Goal: Information Seeking & Learning: Find specific fact

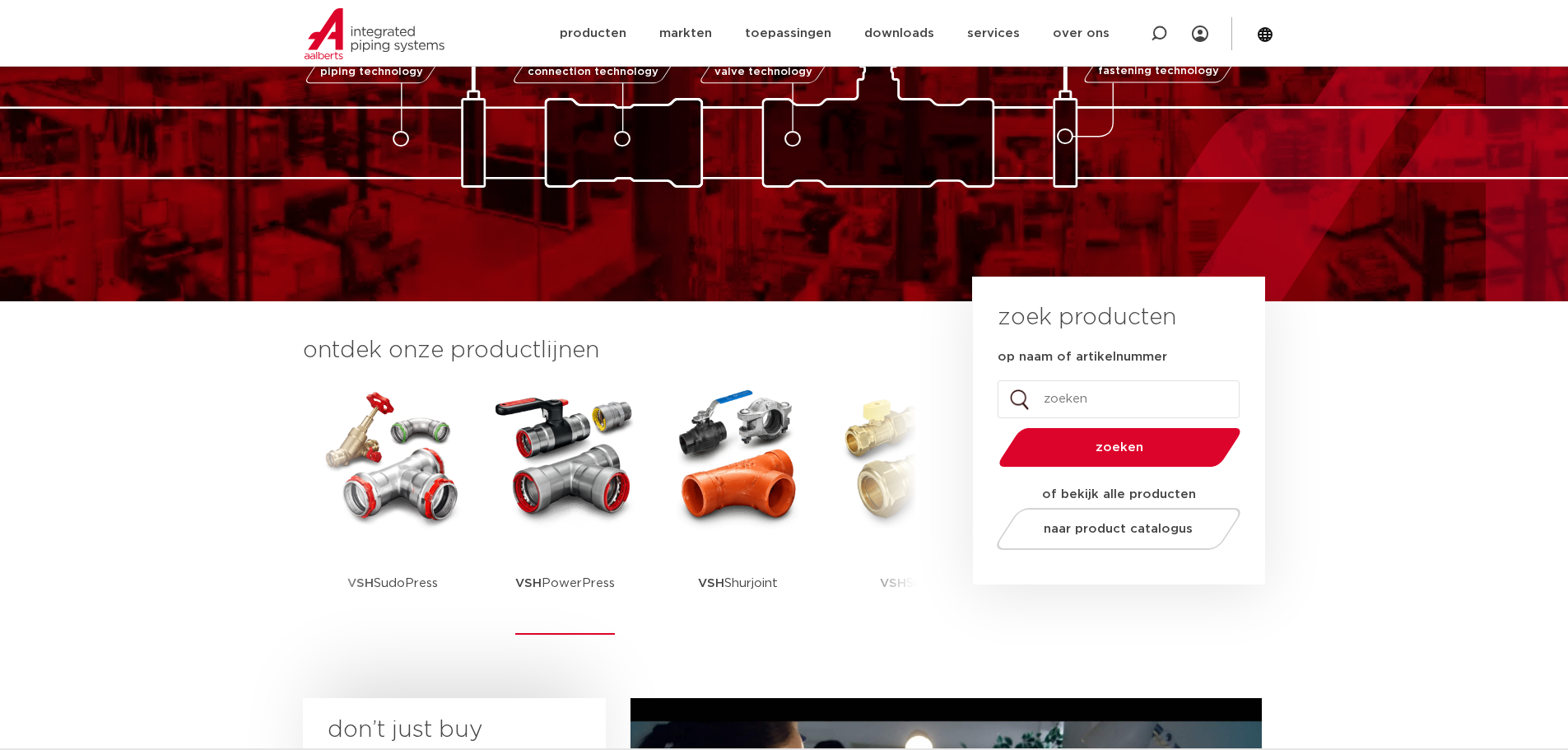
scroll to position [165, 0]
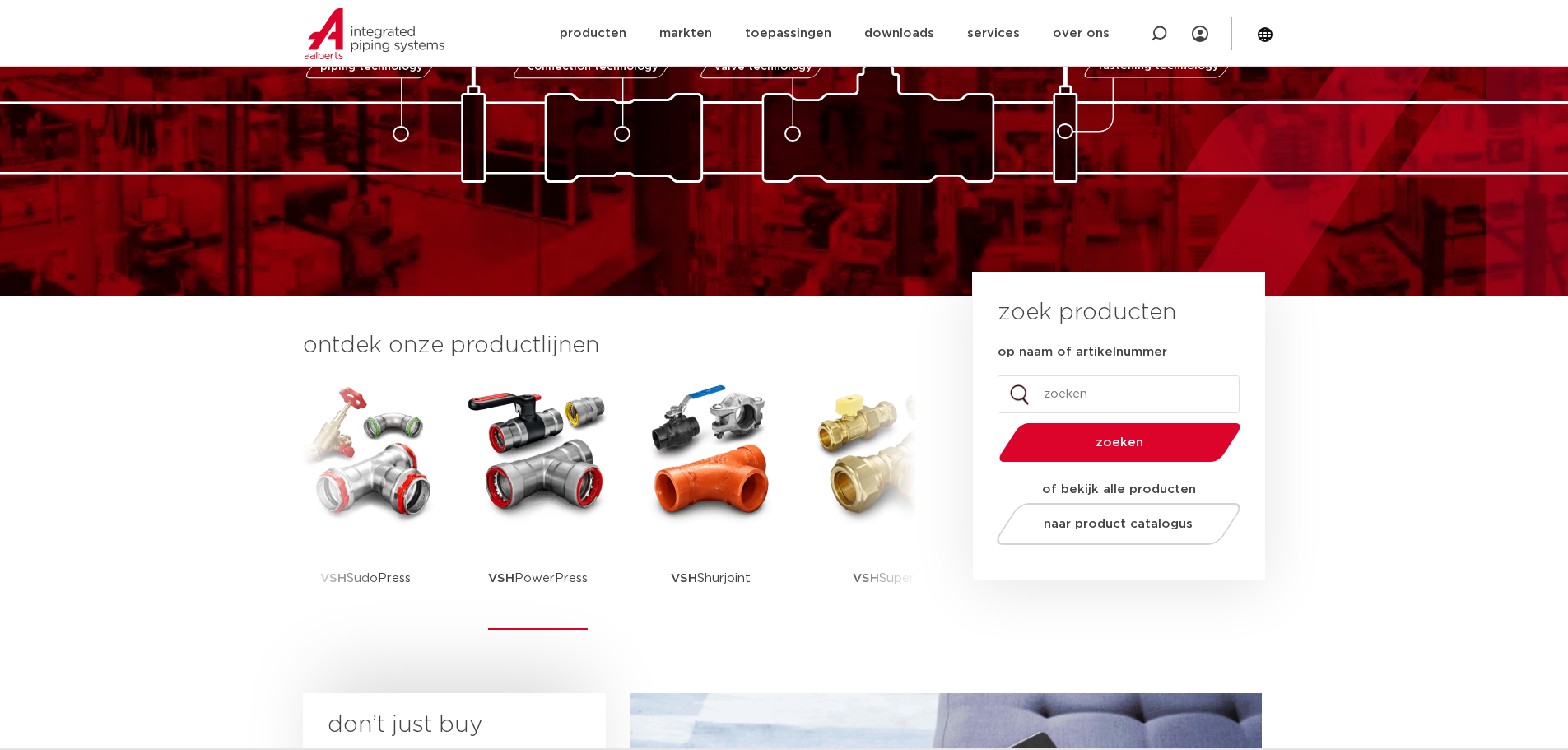
click at [519, 487] on img at bounding box center [537, 452] width 148 height 148
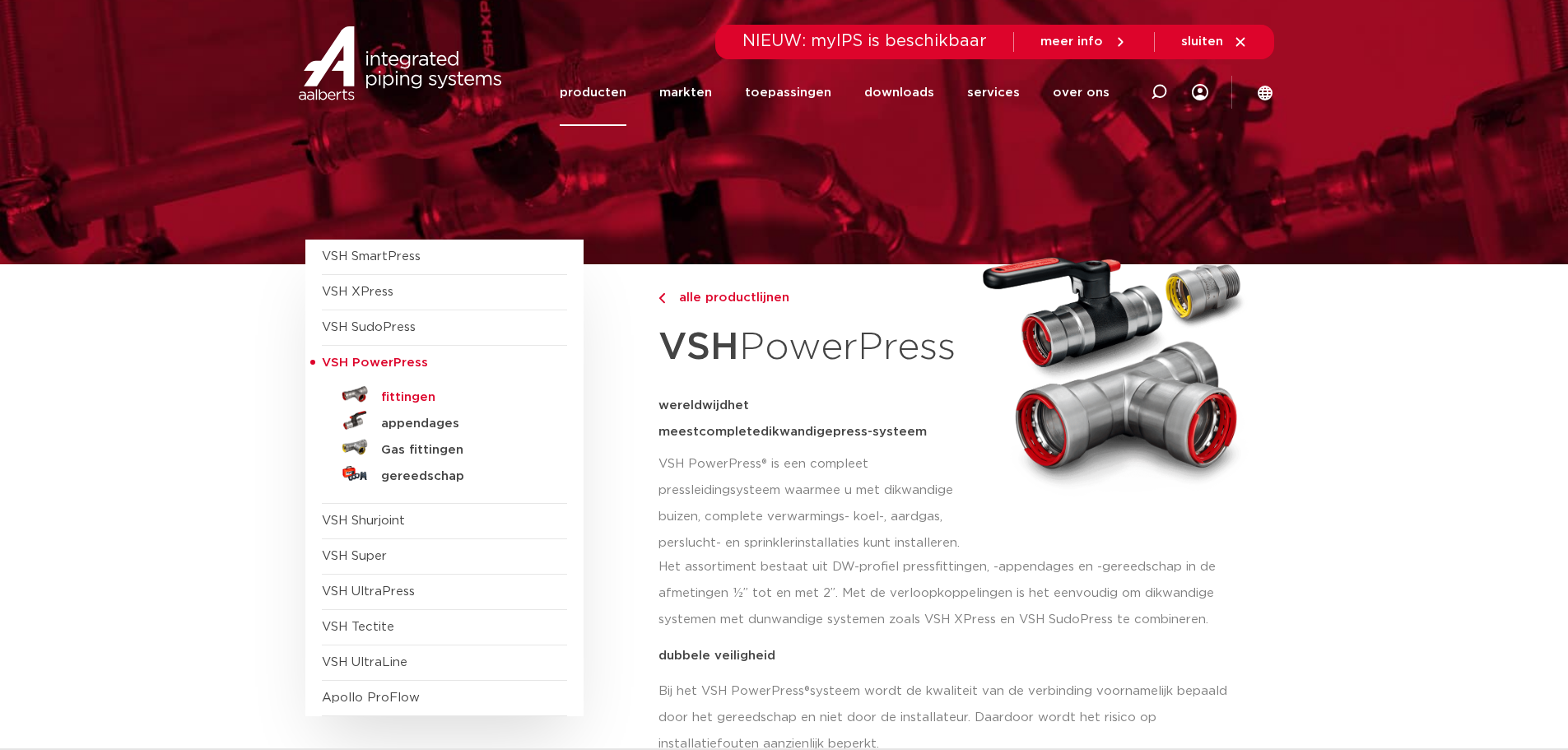
click at [413, 396] on h5 "fittingen" at bounding box center [462, 398] width 163 height 15
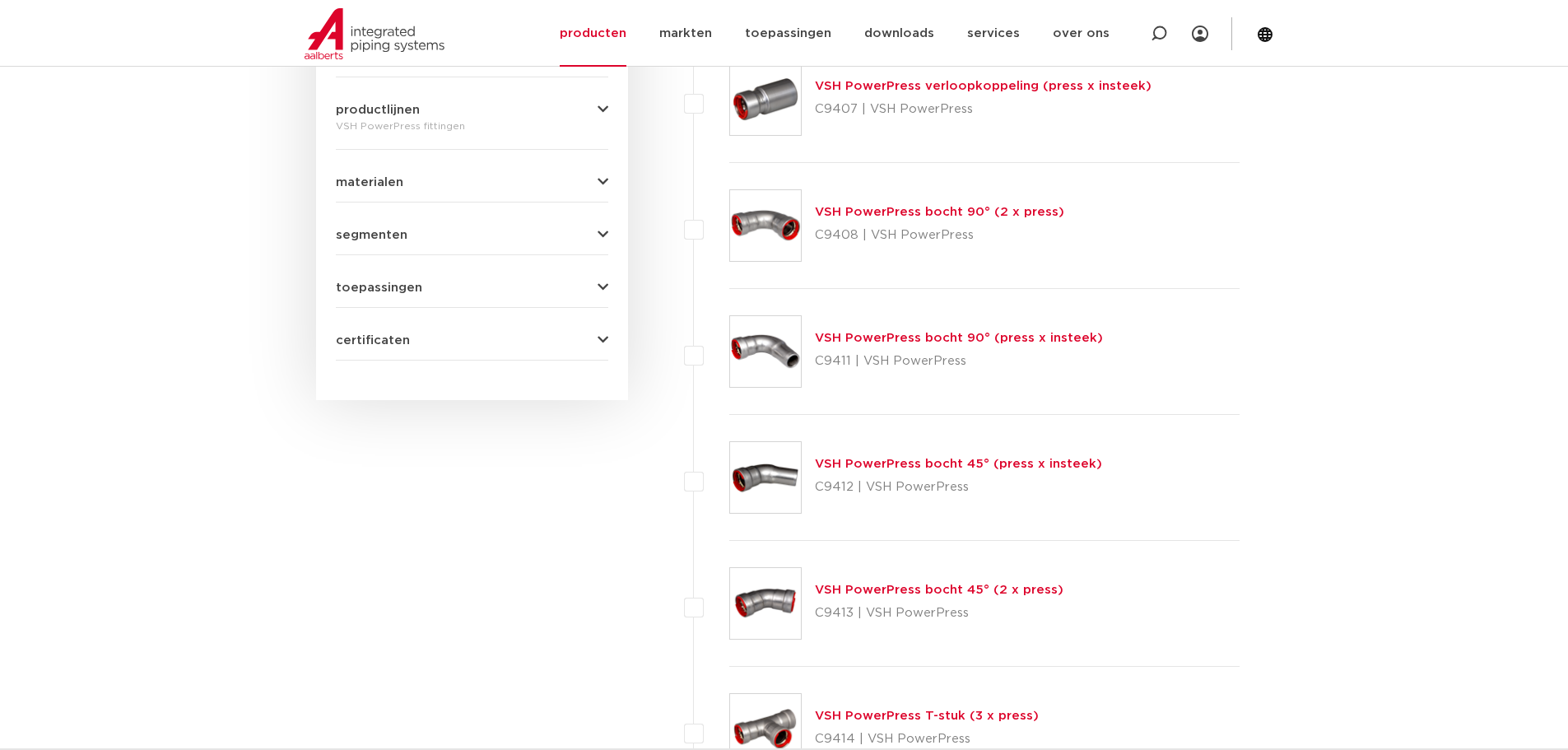
click at [875, 214] on link "VSH PowerPress bocht 90° (2 x press)" at bounding box center [940, 211] width 250 height 12
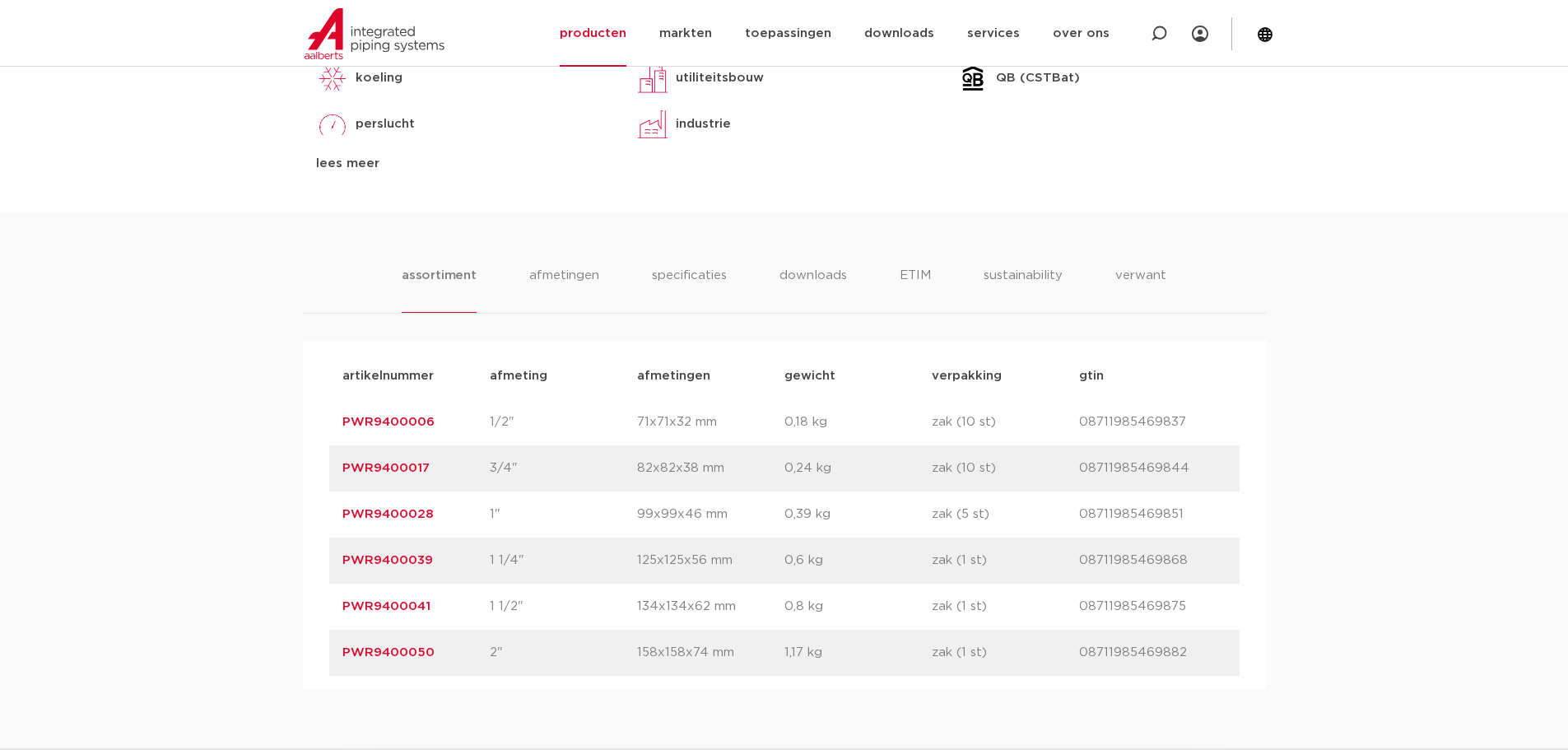
scroll to position [906, 0]
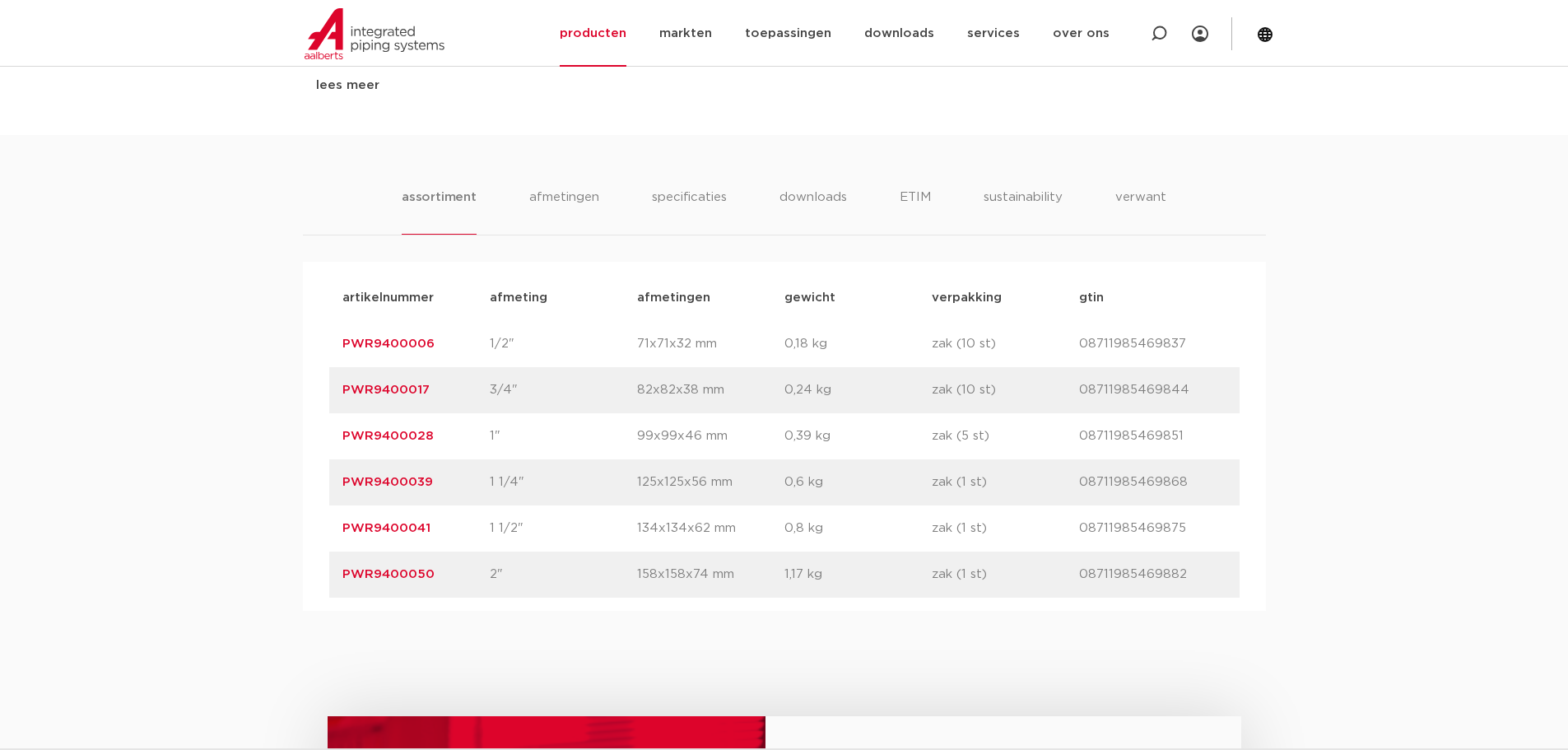
click at [407, 477] on link "PWR9400039" at bounding box center [388, 482] width 91 height 12
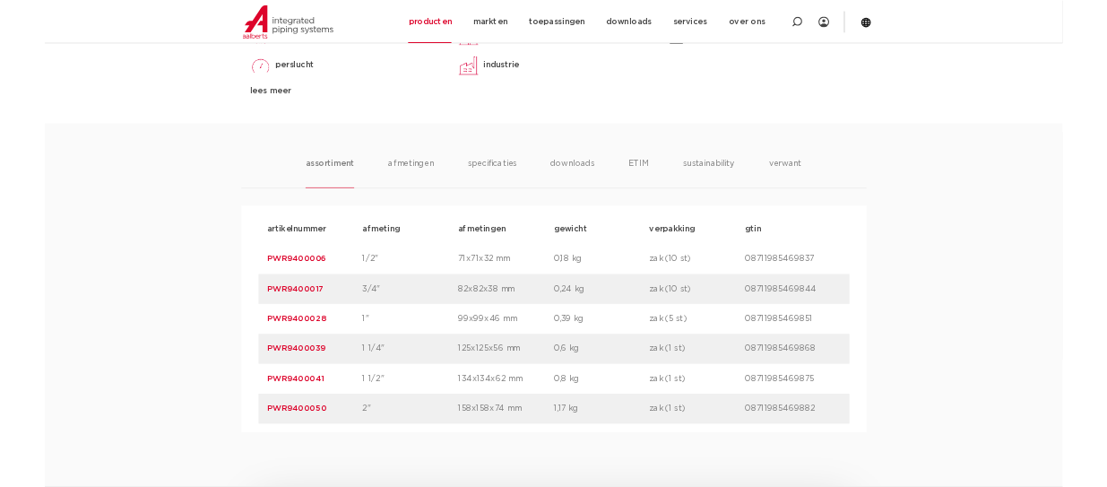
scroll to position [896, 0]
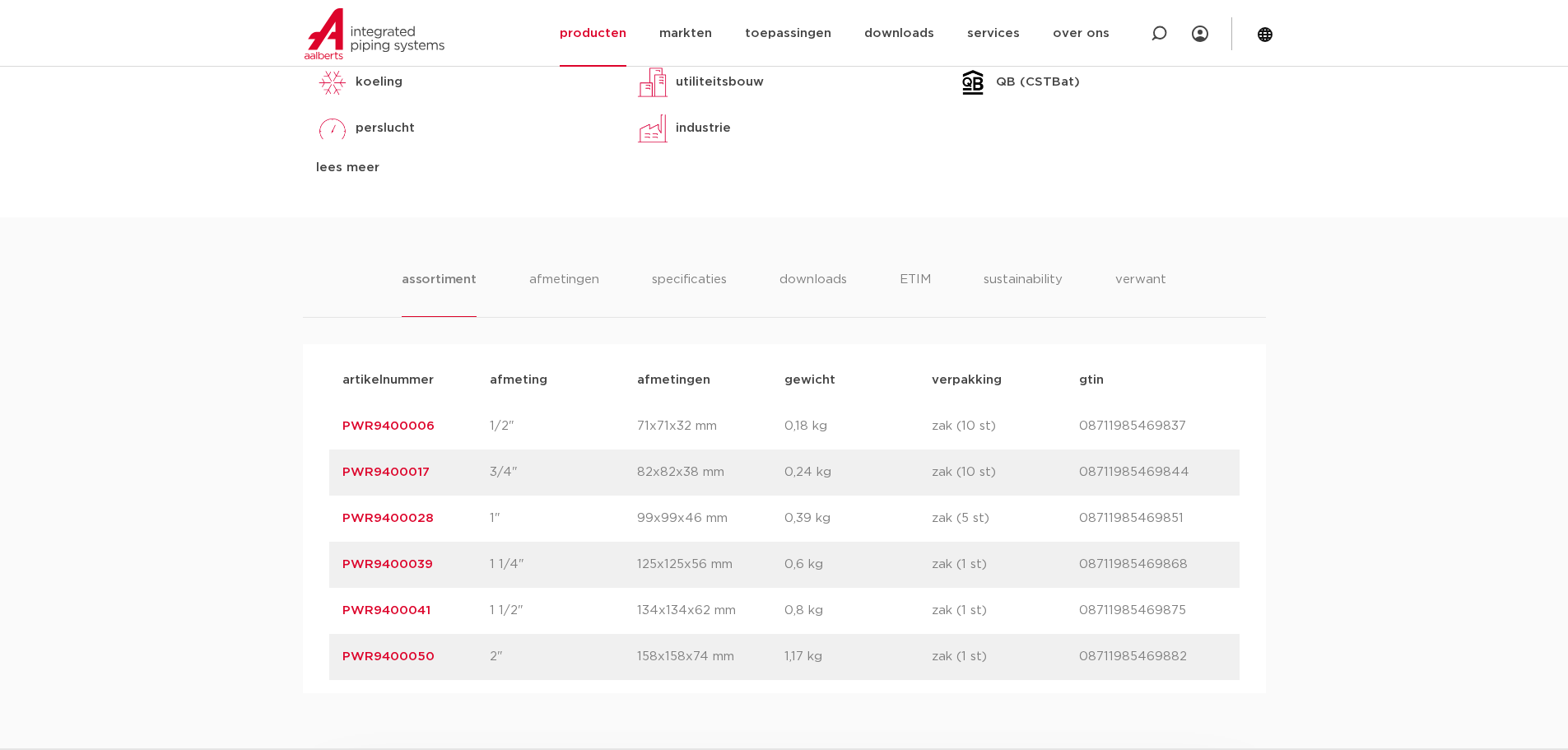
click at [442, 559] on p "PWR9400039" at bounding box center [416, 565] width 147 height 20
drag, startPoint x: 436, startPoint y: 562, endPoint x: 344, endPoint y: 565, distance: 92.0
click at [344, 565] on p "PWR9400039" at bounding box center [416, 565] width 147 height 20
copy link "PWR9400039"
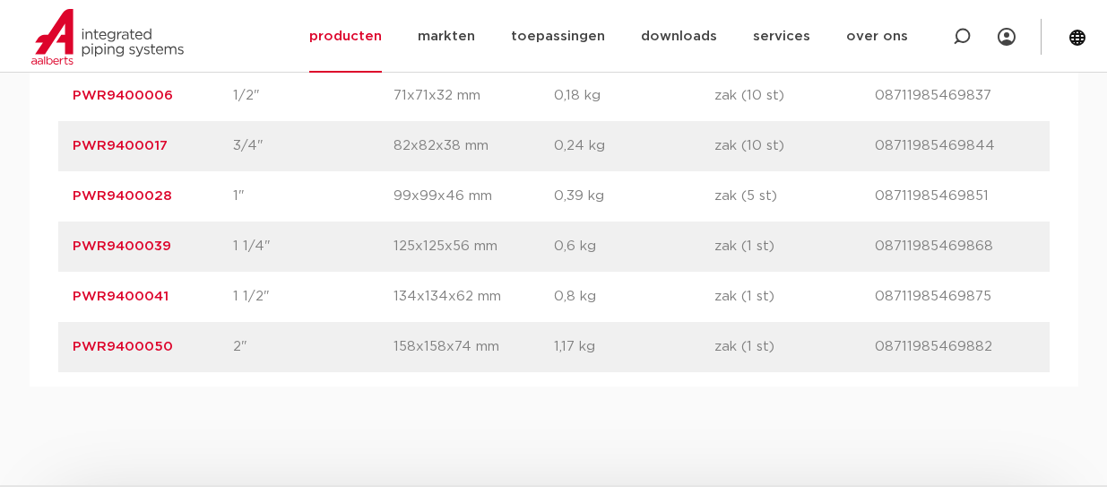
scroll to position [1344, 0]
